Goal: Check status: Check status

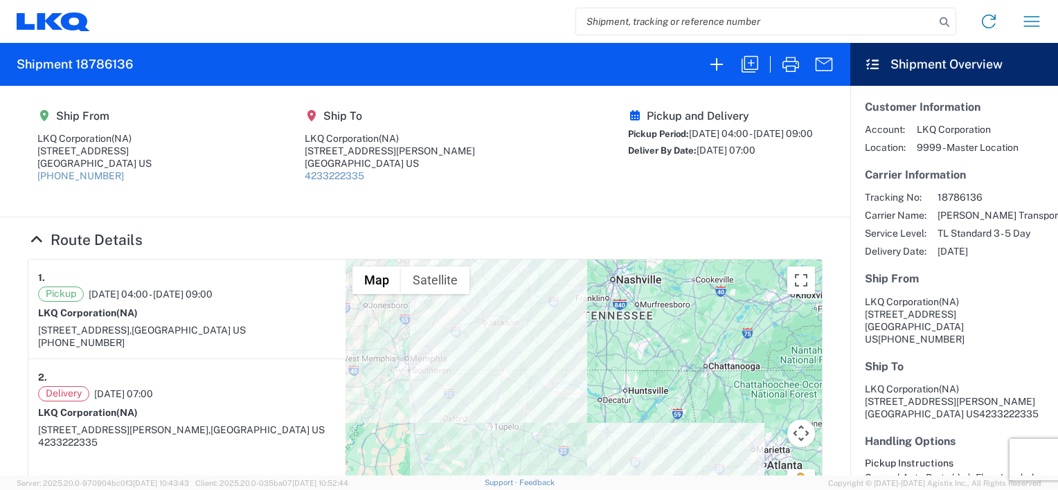
click at [735, 29] on input "search" at bounding box center [755, 21] width 359 height 26
click at [940, 19] on icon at bounding box center [944, 21] width 19 height 19
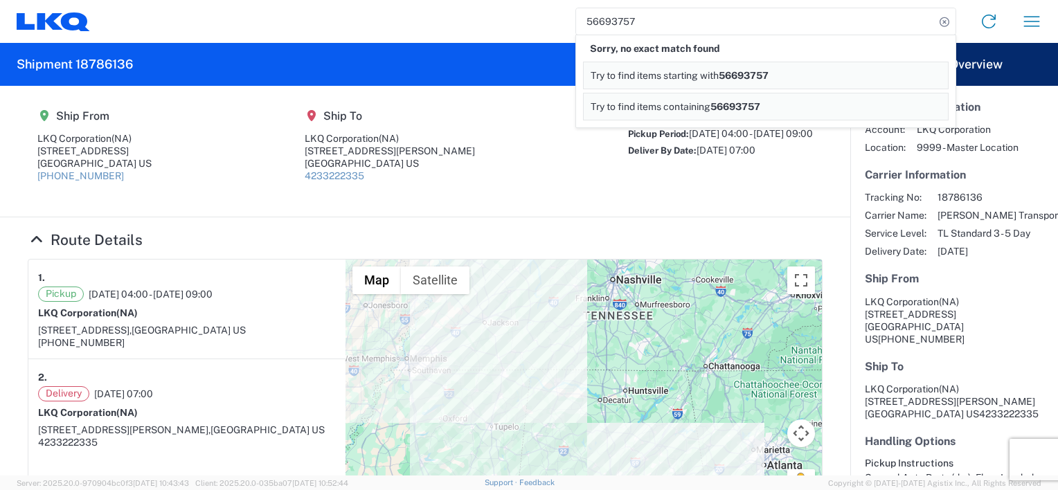
click at [744, 102] on span "56693757" at bounding box center [735, 106] width 50 height 11
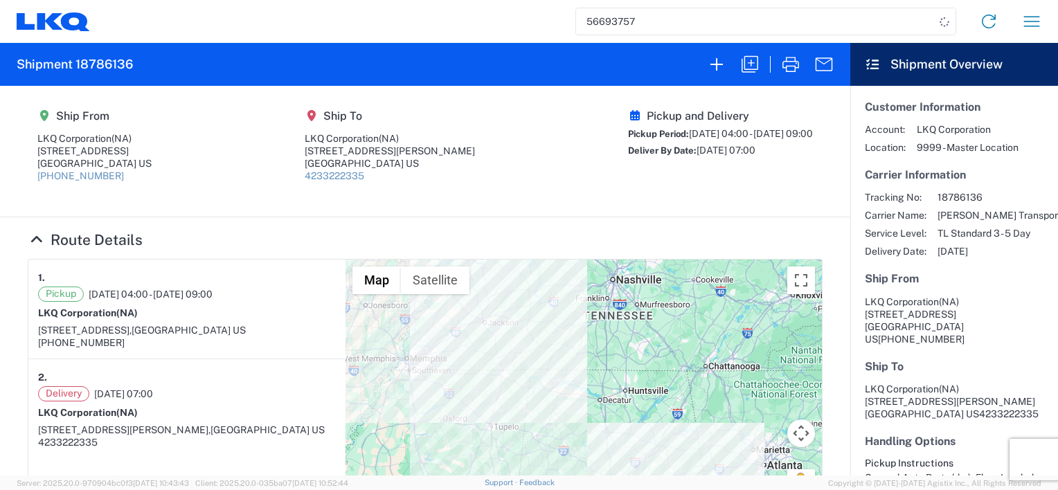
click at [676, 23] on input "56693757" at bounding box center [755, 21] width 359 height 26
type input "56993757"
click at [942, 19] on icon at bounding box center [944, 21] width 19 height 19
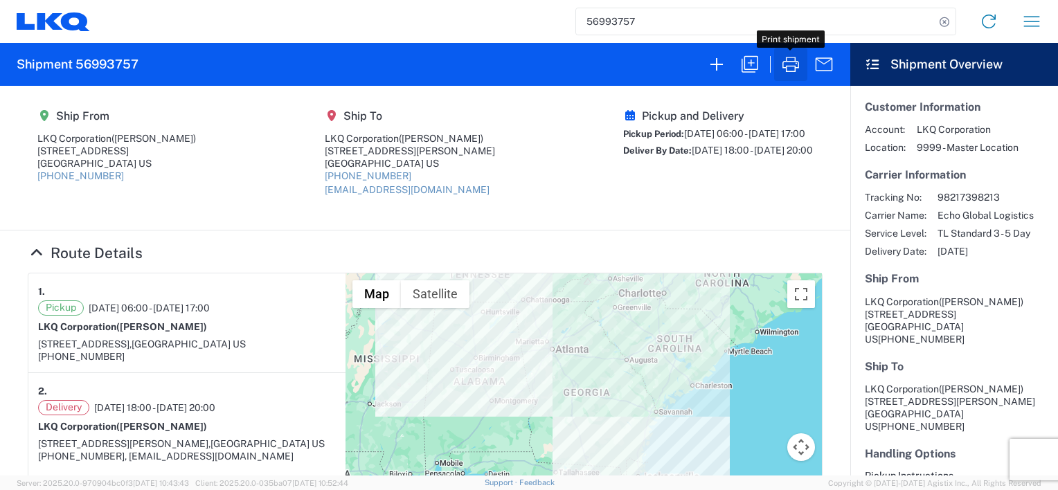
click at [790, 64] on icon "button" at bounding box center [791, 64] width 22 height 22
